Goal: Information Seeking & Learning: Check status

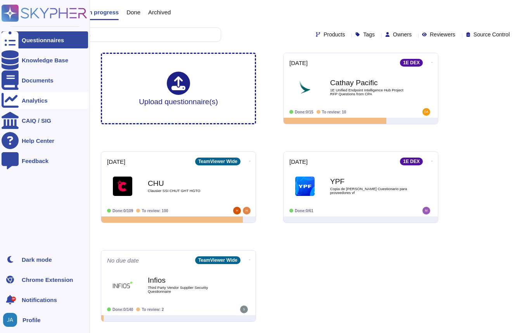
click at [23, 100] on div "Analytics" at bounding box center [35, 101] width 26 height 6
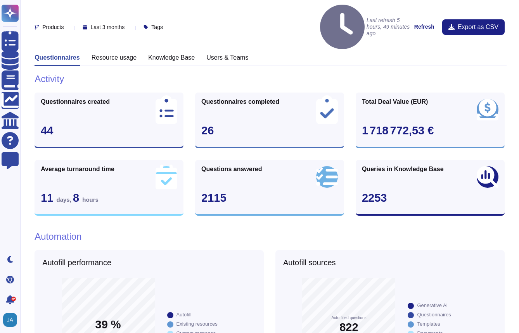
click at [128, 24] on div "Last 3 months" at bounding box center [105, 27] width 45 height 6
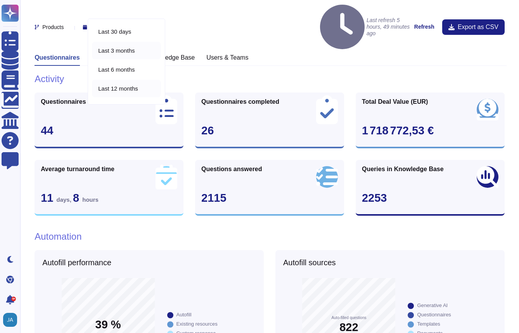
click at [124, 90] on span "Last 12 months" at bounding box center [118, 88] width 40 height 7
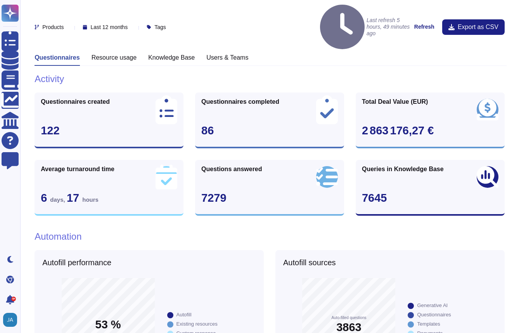
click at [66, 24] on div "Products" at bounding box center [51, 27] width 32 height 6
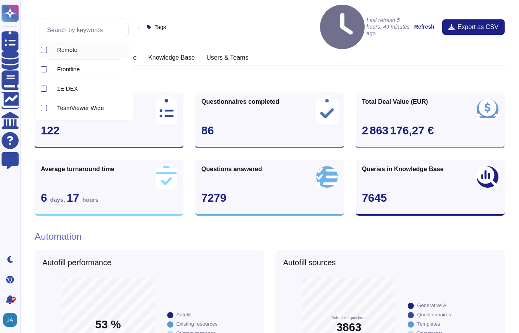
click at [42, 51] on div at bounding box center [44, 50] width 6 height 6
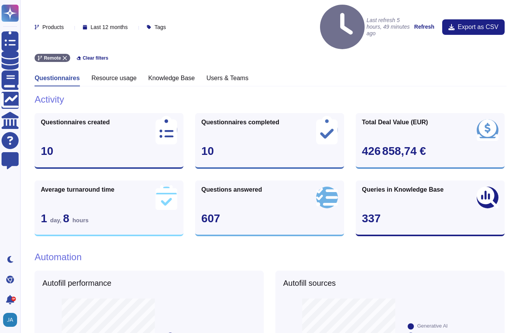
click at [293, 94] on h1 "Activity" at bounding box center [270, 99] width 470 height 11
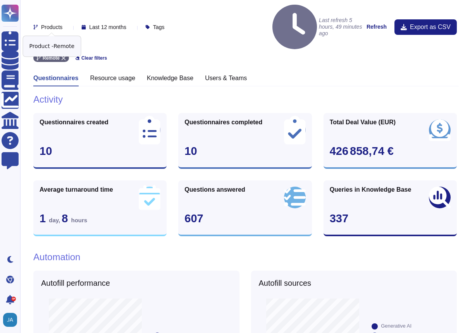
click at [52, 56] on span "Remote" at bounding box center [51, 58] width 17 height 5
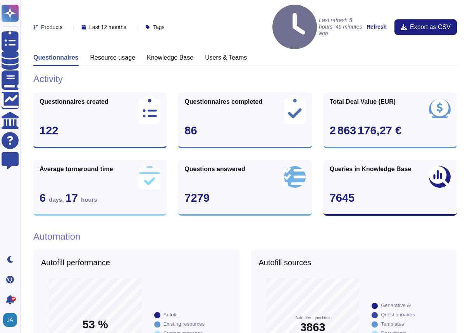
click at [66, 24] on div at bounding box center [66, 27] width 0 height 6
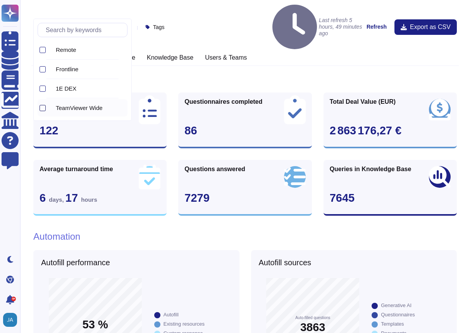
click at [44, 108] on div at bounding box center [43, 108] width 6 height 6
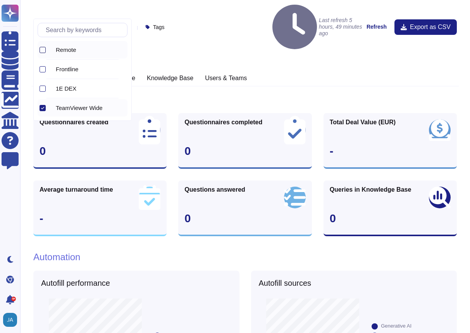
click at [43, 50] on div at bounding box center [43, 50] width 6 height 6
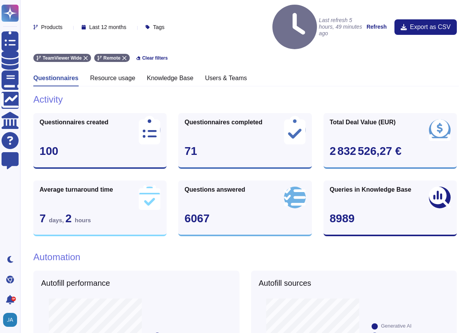
click at [176, 94] on h1 "Activity" at bounding box center [245, 99] width 424 height 11
click at [87, 56] on icon at bounding box center [86, 58] width 4 height 4
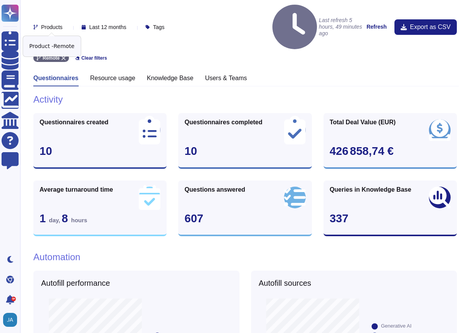
click at [64, 56] on icon at bounding box center [63, 58] width 5 height 5
